Goal: Find specific page/section: Find specific page/section

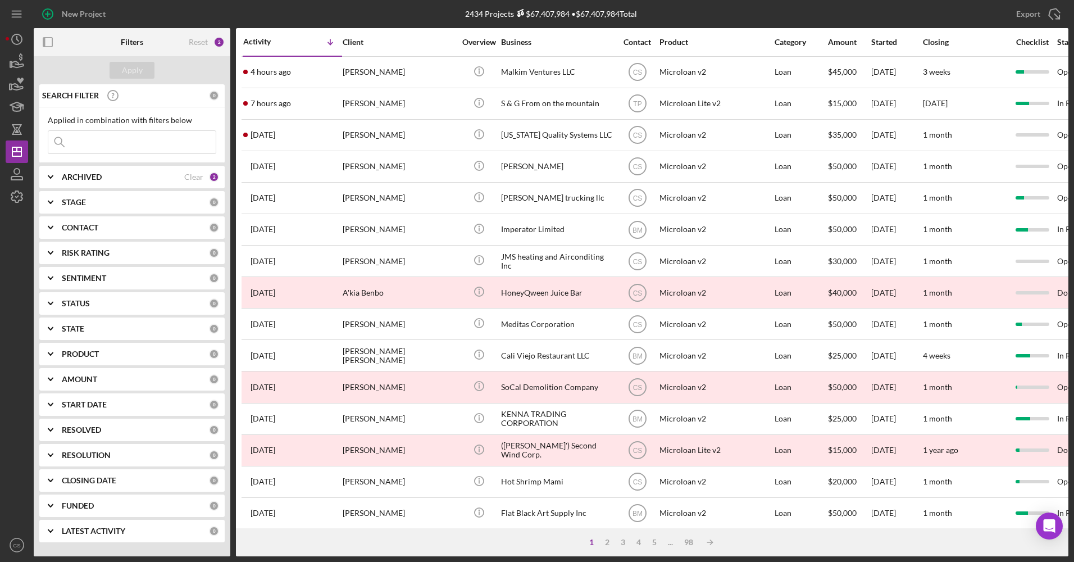
click at [25, 2] on div "Icon/Menu" at bounding box center [17, 14] width 22 height 28
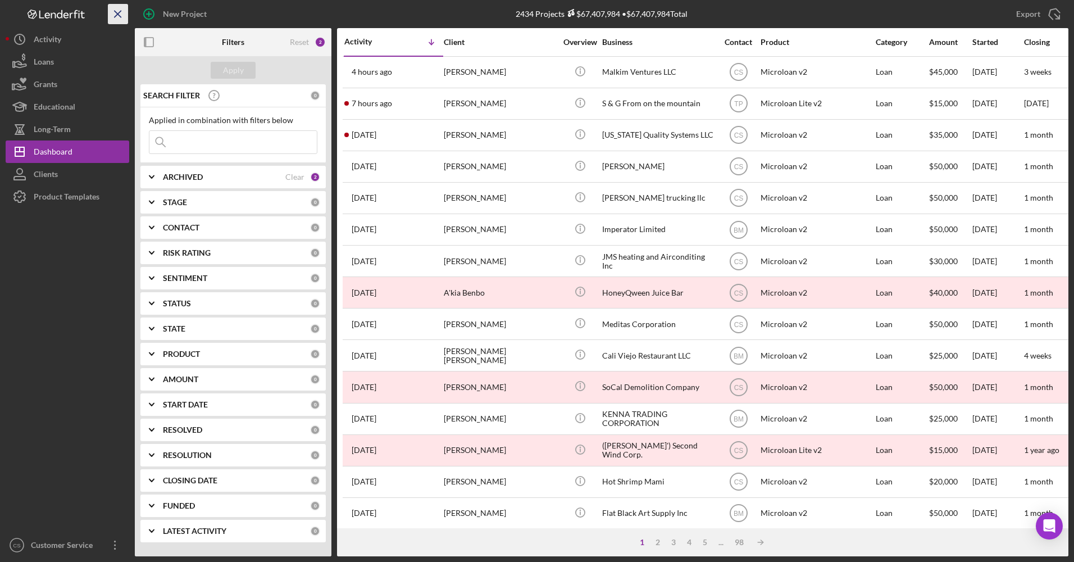
click at [114, 10] on icon "Icon/Menu Close" at bounding box center [118, 14] width 25 height 25
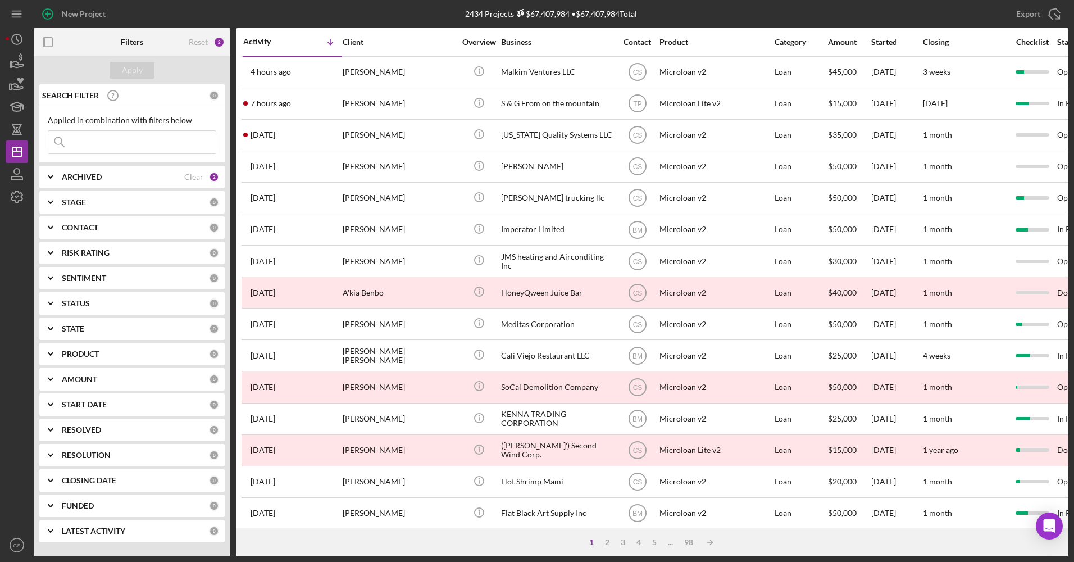
click at [135, 135] on input at bounding box center [131, 142] width 167 height 22
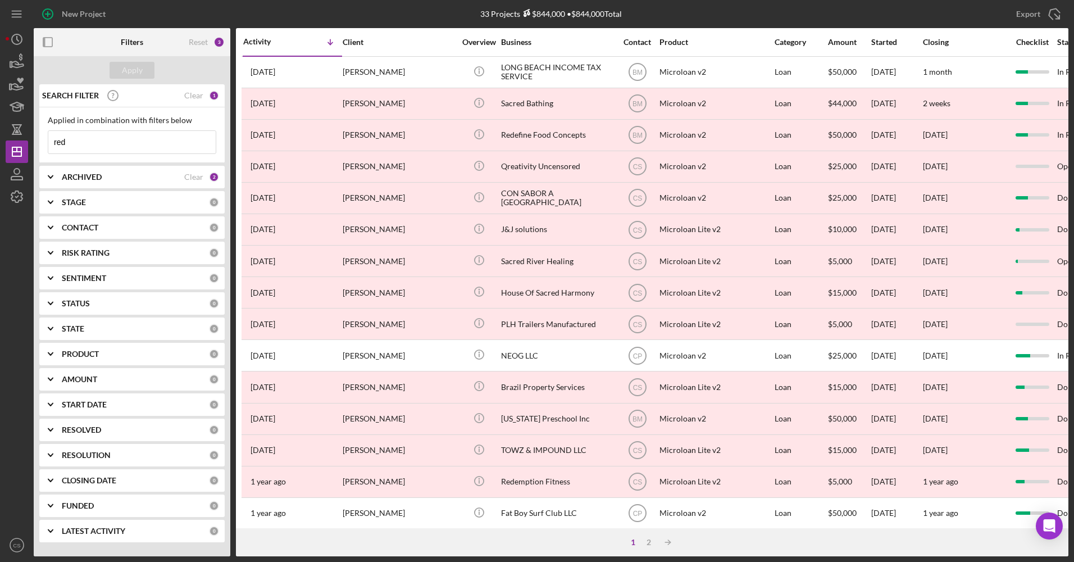
type input "red"
click at [88, 174] on b "ARCHIVED" at bounding box center [82, 176] width 40 height 9
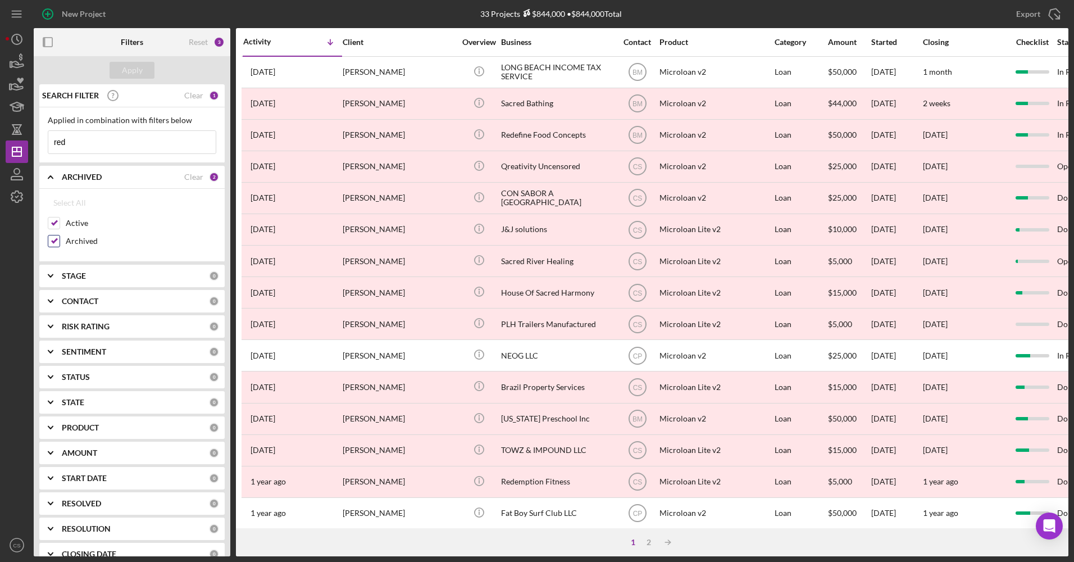
click at [54, 240] on input "Archived" at bounding box center [53, 240] width 11 height 11
checkbox input "false"
click at [128, 73] on div "Apply" at bounding box center [132, 70] width 21 height 17
